Goal: Information Seeking & Learning: Learn about a topic

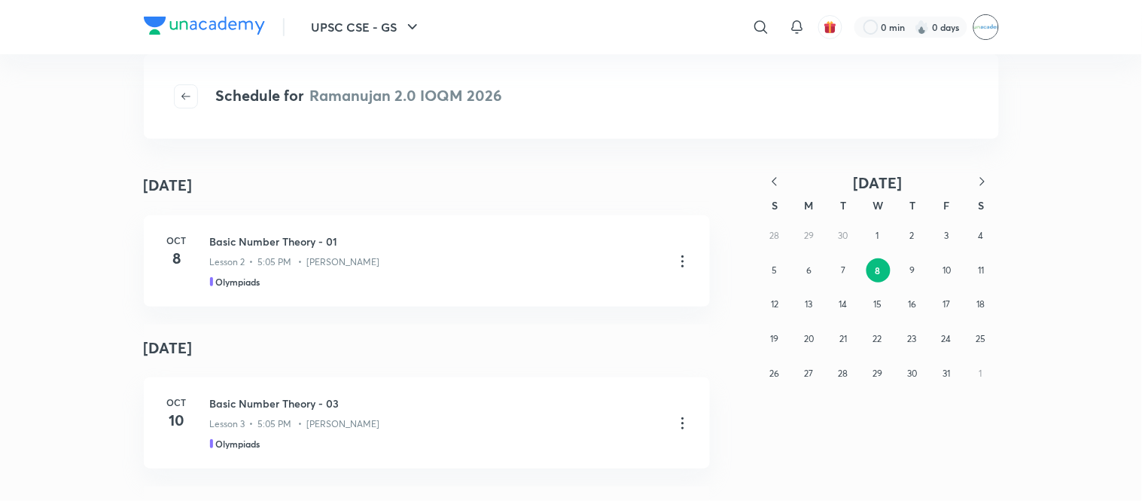
click at [988, 16] on img at bounding box center [986, 27] width 26 height 26
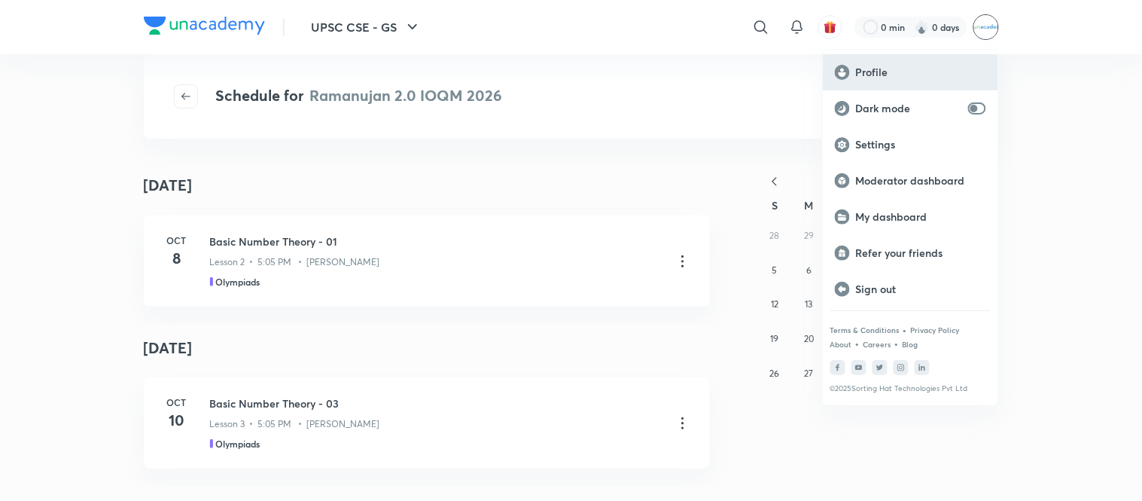
click at [887, 69] on p "Profile" at bounding box center [921, 72] width 130 height 14
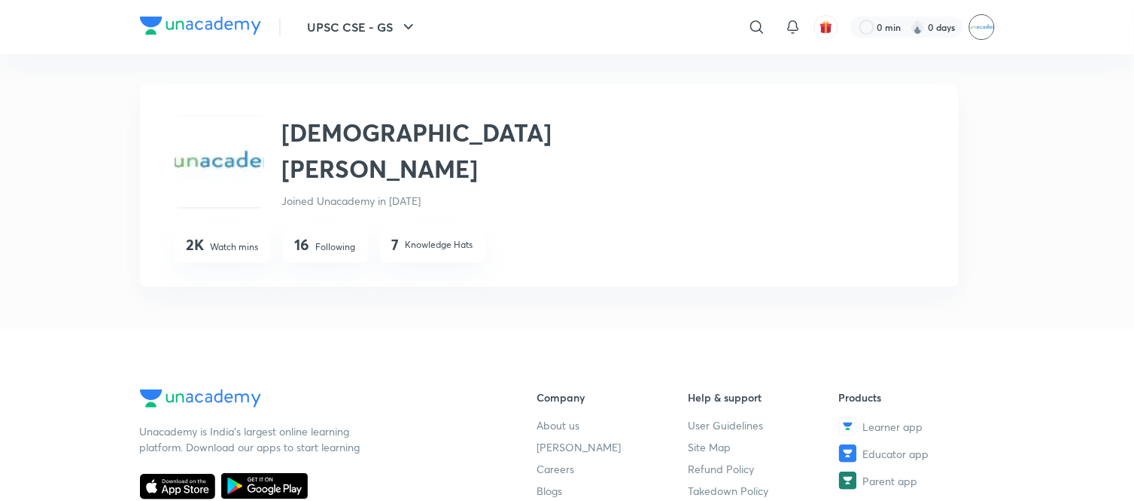
click at [982, 32] on img at bounding box center [983, 27] width 26 height 26
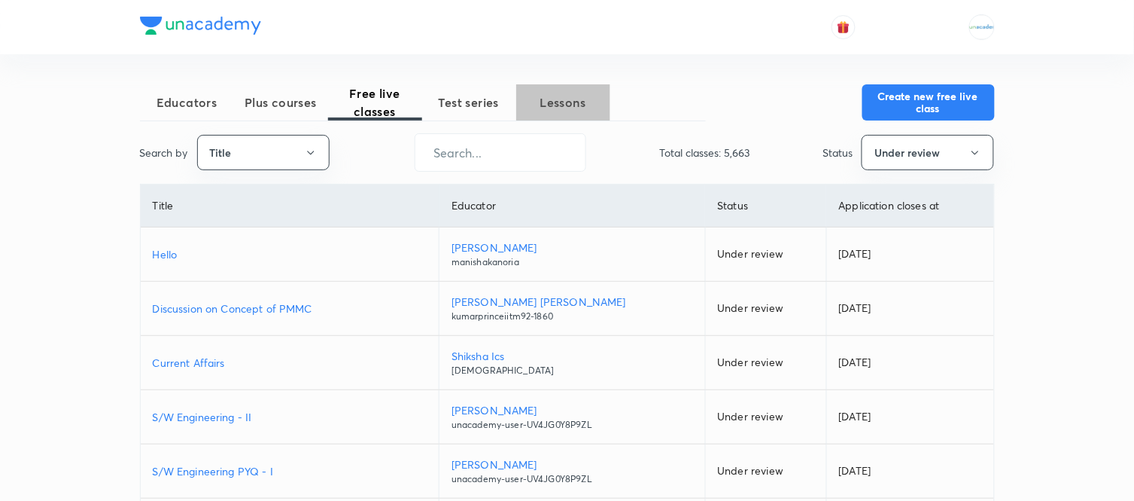
click at [565, 92] on button "Lessons" at bounding box center [563, 102] width 94 height 36
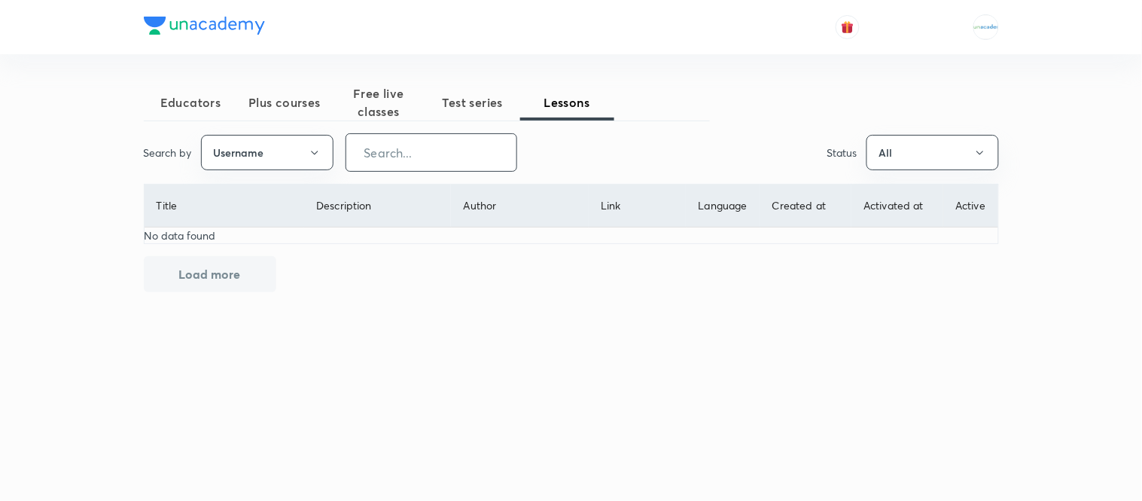
click at [408, 152] on input "text" at bounding box center [431, 152] width 170 height 38
click at [304, 154] on button "Username" at bounding box center [267, 152] width 132 height 35
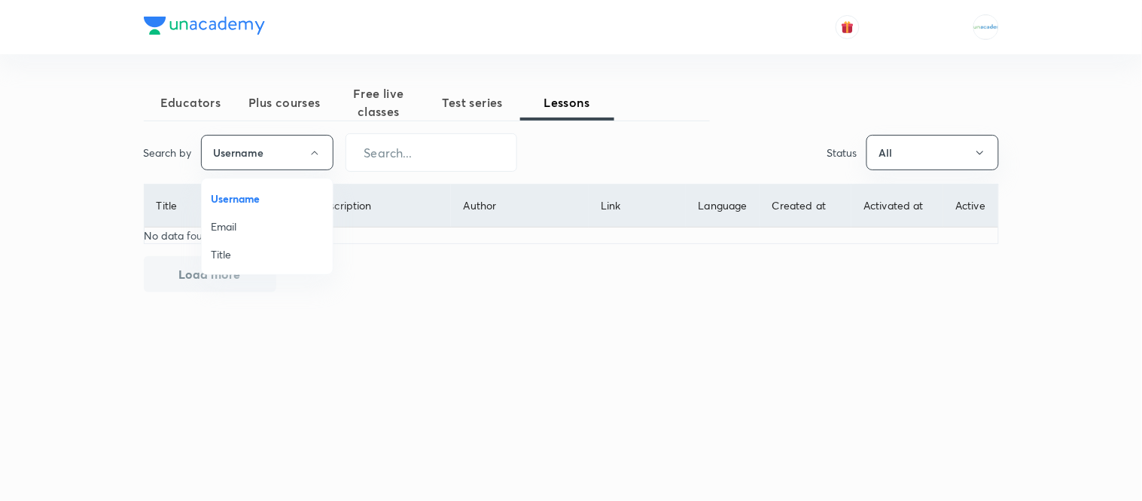
click at [498, 311] on div at bounding box center [571, 250] width 1142 height 501
click at [290, 143] on button "Username" at bounding box center [267, 152] width 132 height 35
click at [257, 254] on span "Title" at bounding box center [267, 254] width 113 height 16
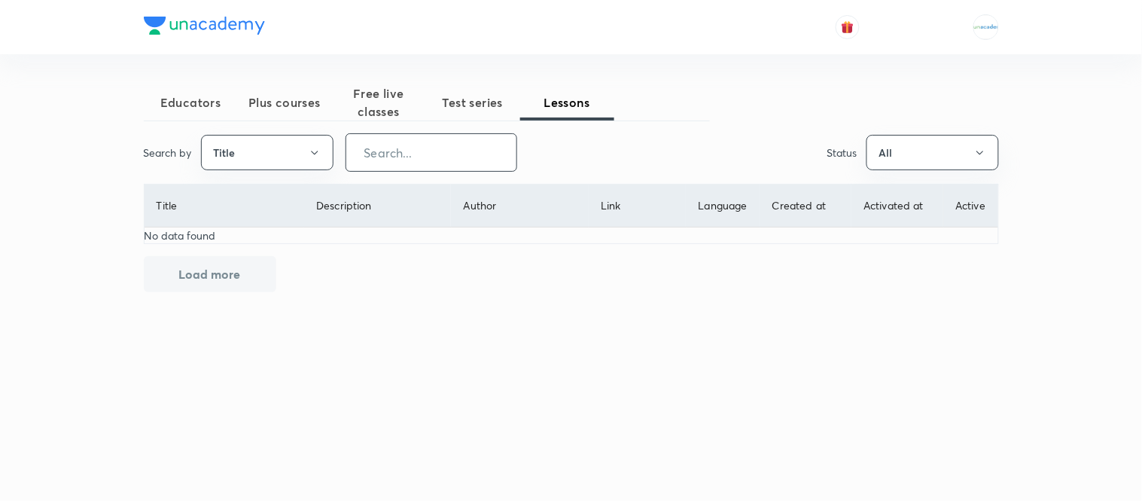
click at [395, 159] on input "text" at bounding box center [431, 152] width 170 height 38
type input "R"
type input "IOQM"
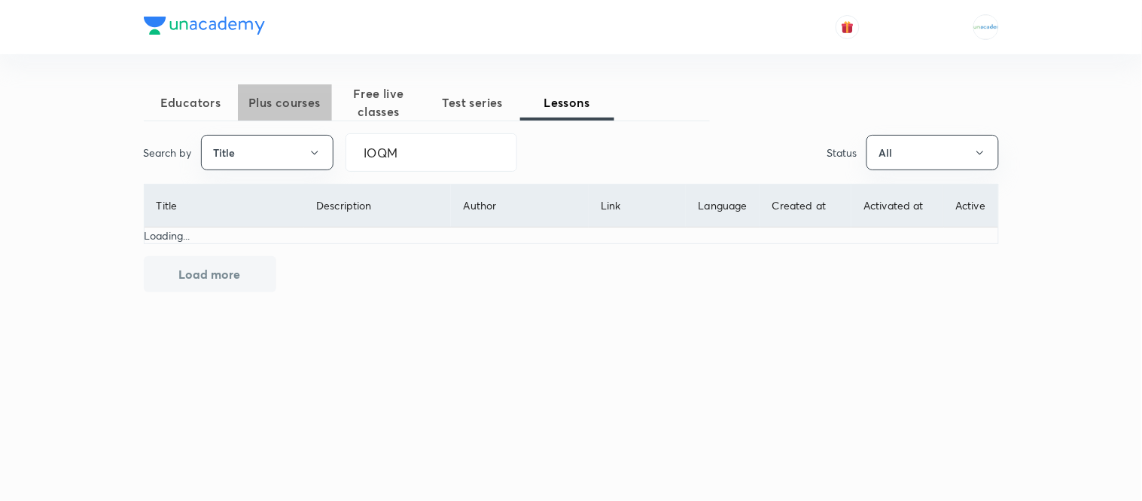
click at [290, 102] on span "Plus courses" at bounding box center [285, 102] width 94 height 18
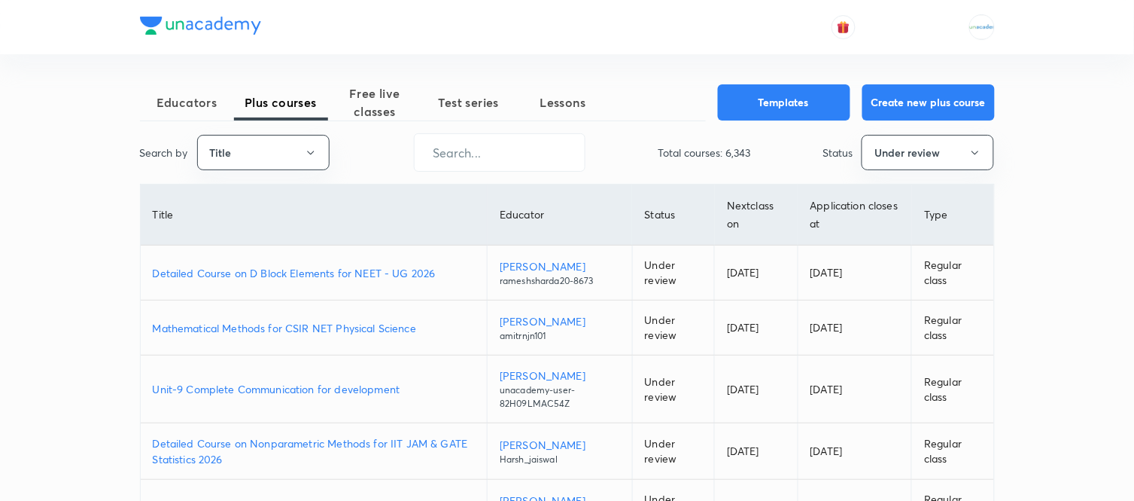
click at [367, 145] on div "Search by Title ​ Total courses: 6,343 Status Under review" at bounding box center [567, 152] width 855 height 38
click at [461, 145] on input "text" at bounding box center [500, 152] width 170 height 38
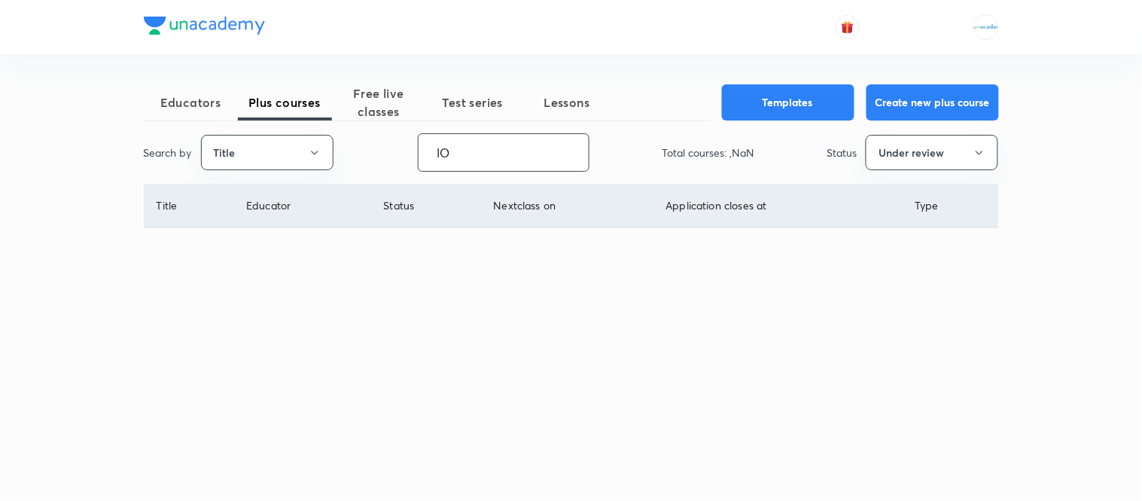
type input "I"
drag, startPoint x: 555, startPoint y: 151, endPoint x: 438, endPoint y: 158, distance: 116.9
click at [438, 158] on input "Ramanujan" at bounding box center [510, 152] width 170 height 38
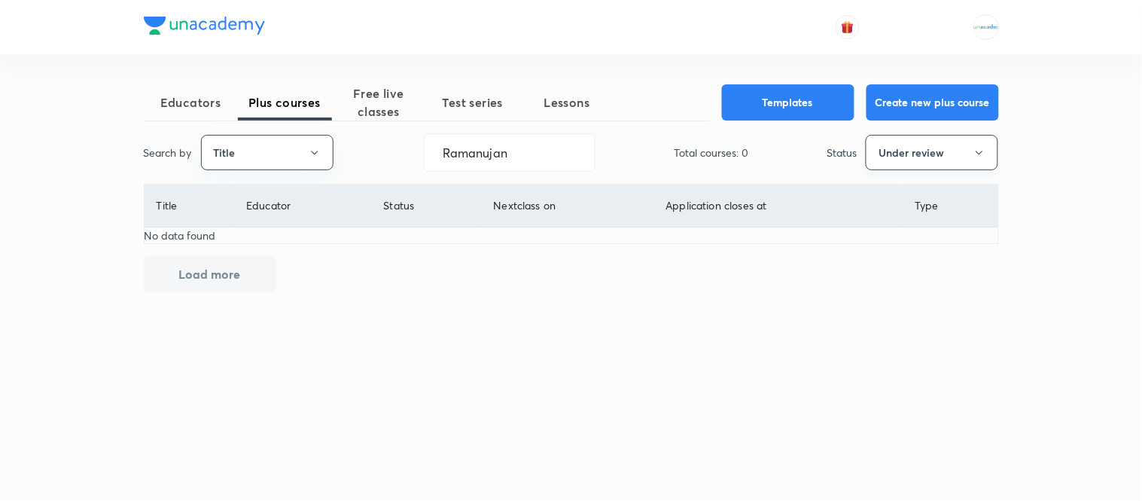
click at [906, 168] on button "Under review" at bounding box center [932, 152] width 132 height 35
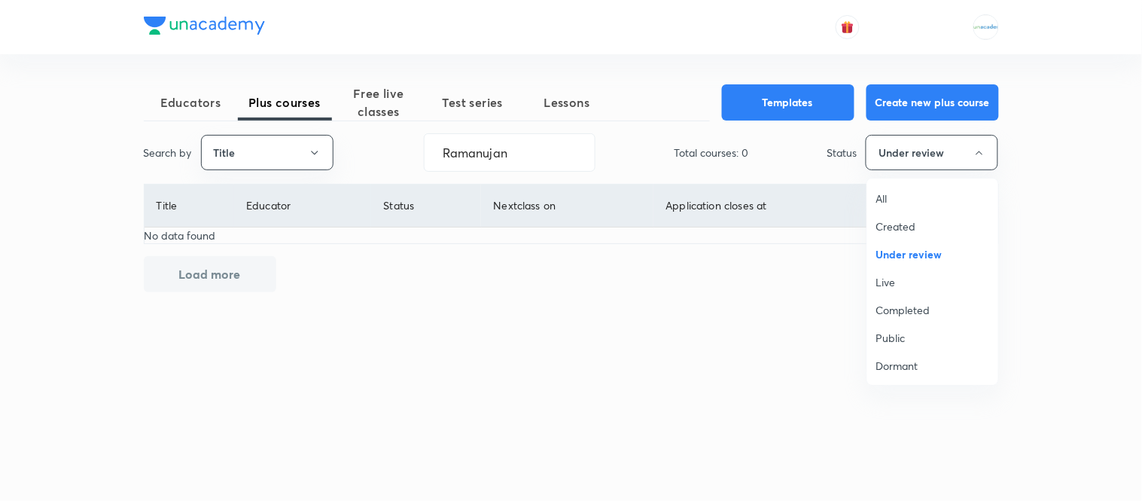
click at [898, 193] on span "All" at bounding box center [932, 198] width 113 height 16
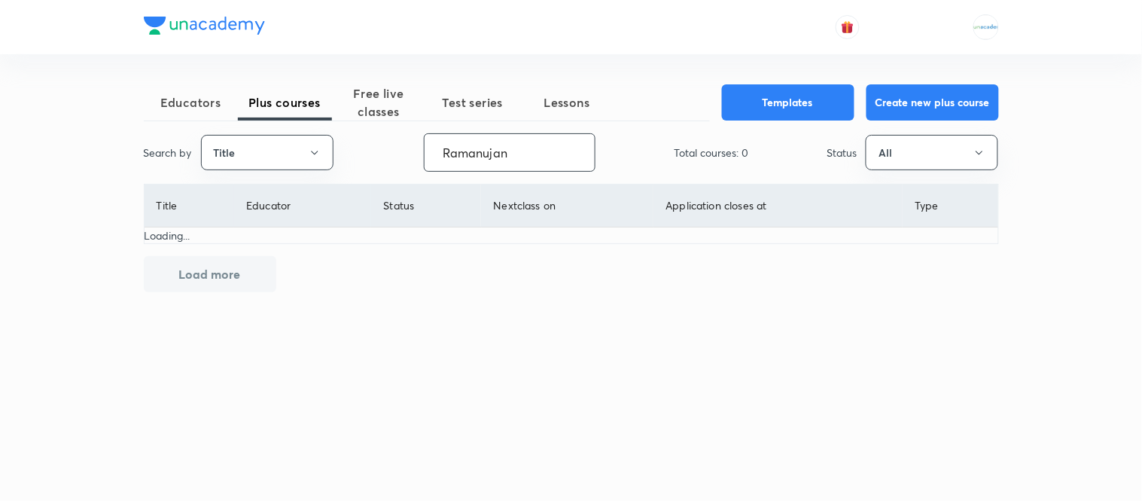
click at [509, 153] on input "Ramanujan" at bounding box center [510, 152] width 170 height 38
click at [528, 153] on input "Ramanujan" at bounding box center [510, 152] width 170 height 38
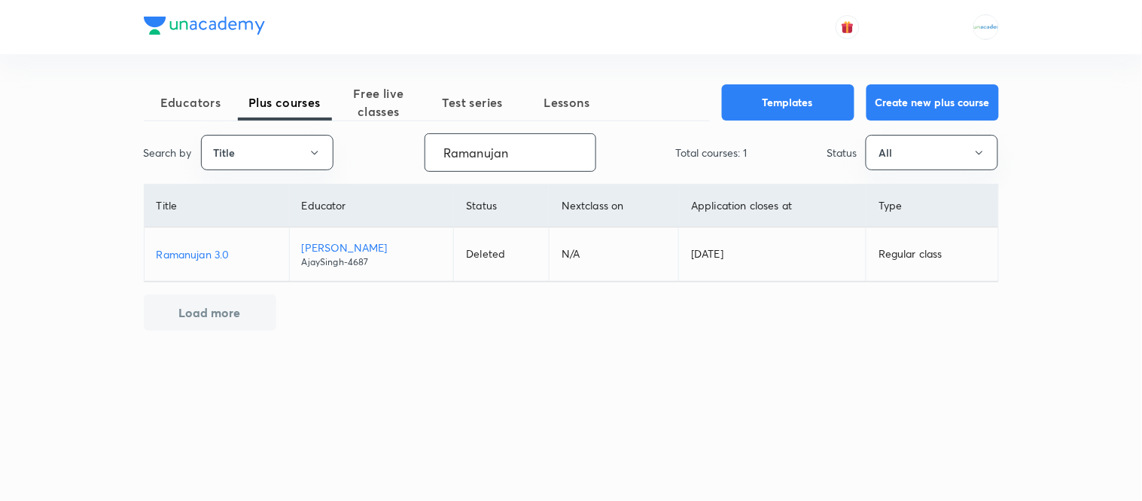
drag, startPoint x: 521, startPoint y: 151, endPoint x: 404, endPoint y: 163, distance: 118.1
click at [404, 163] on div "Search by Title Ramanujan ​ Total courses: 1 Status All" at bounding box center [571, 152] width 855 height 38
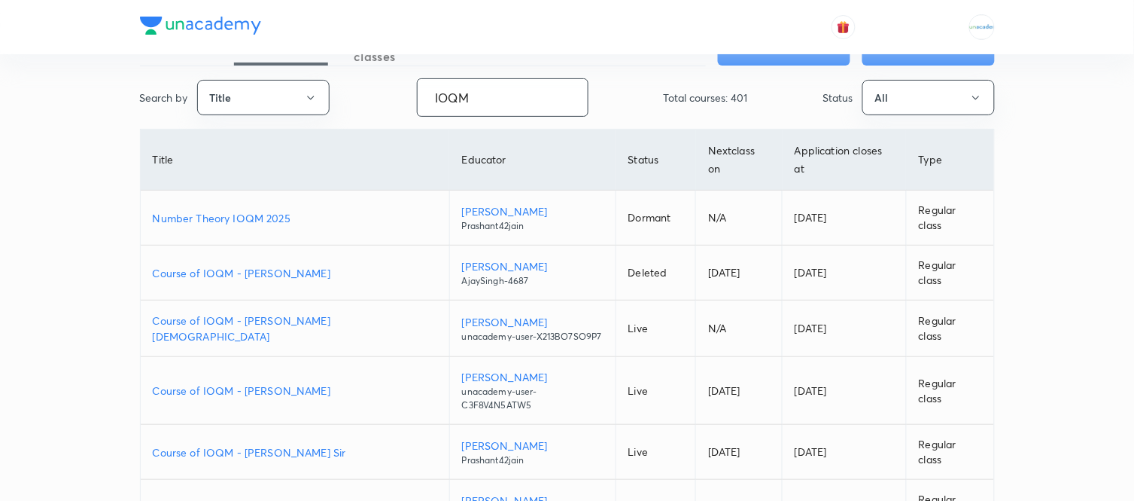
scroll to position [56, 0]
type input "IOQM"
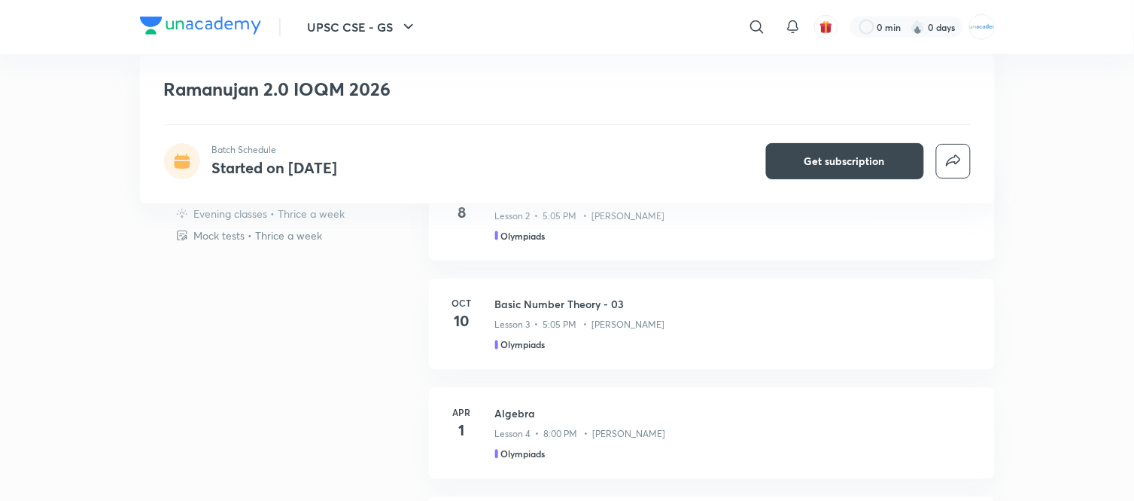
scroll to position [480, 0]
